Goal: Information Seeking & Learning: Check status

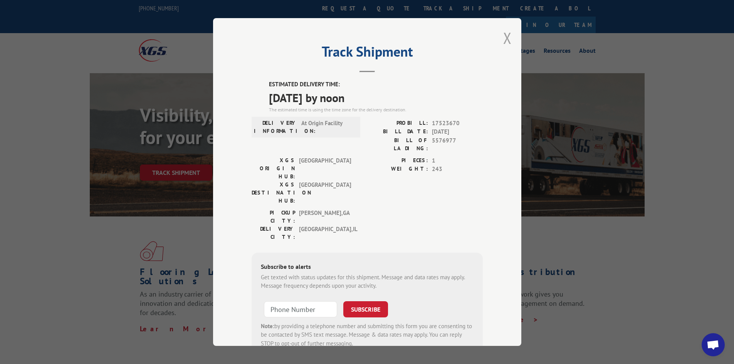
click at [504, 35] on button "Close modal" at bounding box center [508, 38] width 8 height 20
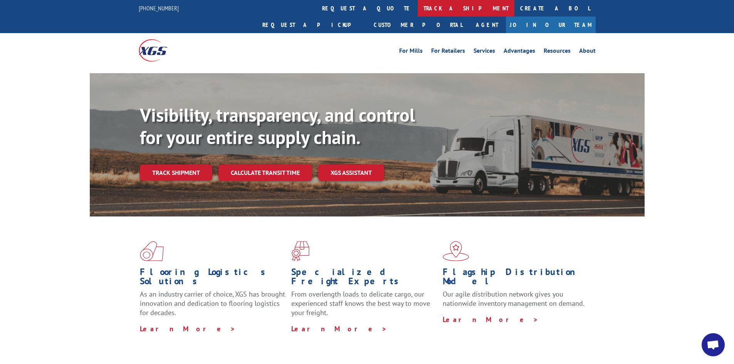
click at [418, 5] on link "track a shipment" at bounding box center [466, 8] width 97 height 17
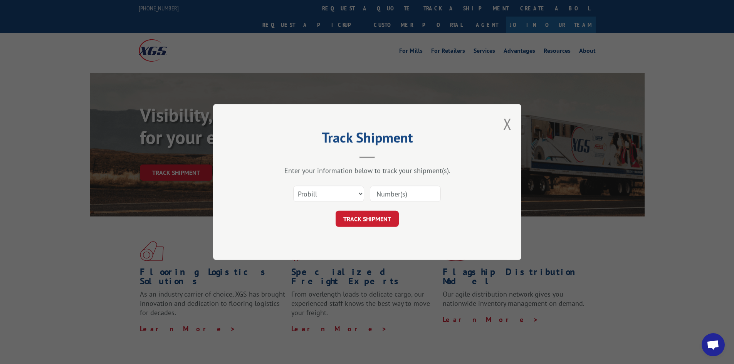
click at [385, 194] on input at bounding box center [405, 194] width 71 height 16
paste input "14160538"
type input "14160538"
click at [377, 218] on button "TRACK SHIPMENT" at bounding box center [367, 219] width 63 height 16
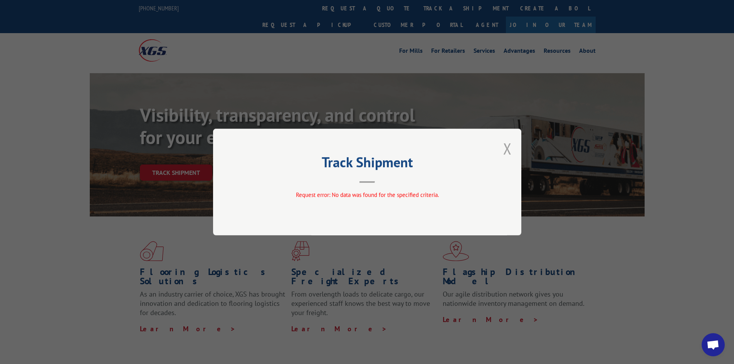
click at [506, 148] on button "Close modal" at bounding box center [508, 148] width 8 height 20
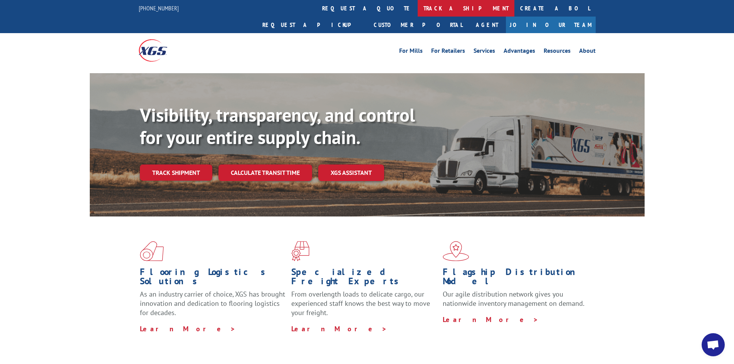
click at [418, 6] on link "track a shipment" at bounding box center [466, 8] width 97 height 17
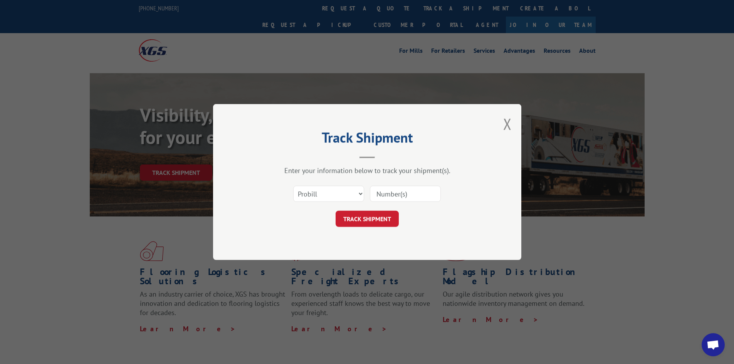
click at [424, 192] on input at bounding box center [405, 194] width 71 height 16
paste input "17688072"
type input "17688072"
click at [365, 218] on button "TRACK SHIPMENT" at bounding box center [367, 219] width 63 height 16
